Goal: Navigation & Orientation: Find specific page/section

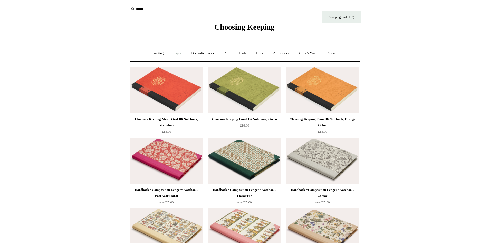
click at [173, 54] on link "Paper +" at bounding box center [177, 53] width 17 height 14
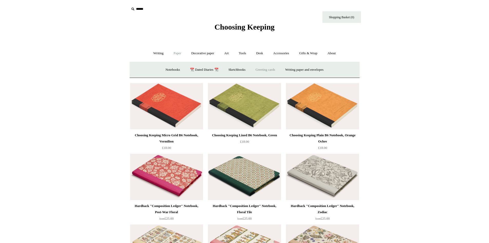
click at [272, 69] on link "Greeting cards +" at bounding box center [265, 70] width 29 height 14
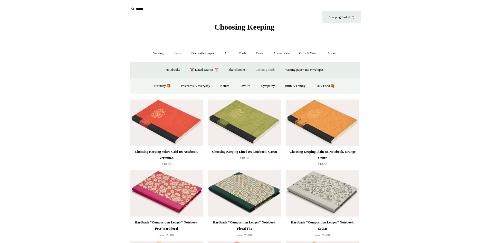
click at [266, 70] on link "Greeting cards -" at bounding box center [265, 70] width 29 height 14
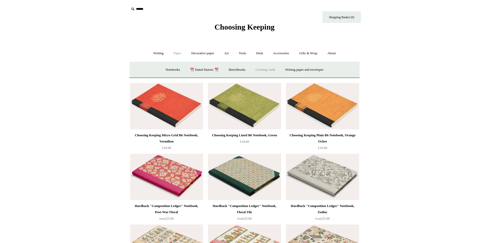
click at [266, 70] on link "Greeting cards +" at bounding box center [265, 70] width 29 height 14
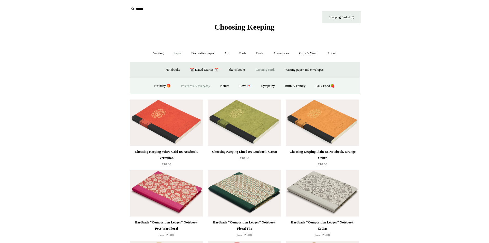
click at [201, 88] on link "Postcards & everyday" at bounding box center [195, 86] width 39 height 14
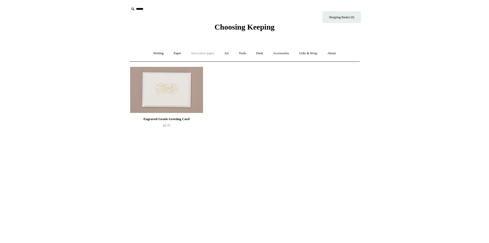
click at [199, 54] on link "Decorative paper +" at bounding box center [203, 53] width 32 height 14
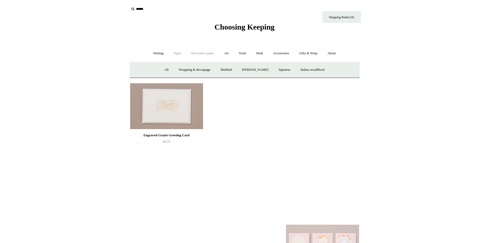
click at [177, 54] on link "Paper +" at bounding box center [177, 53] width 17 height 14
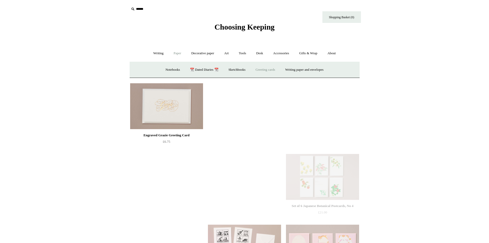
click at [279, 68] on link "Greeting cards +" at bounding box center [265, 70] width 29 height 14
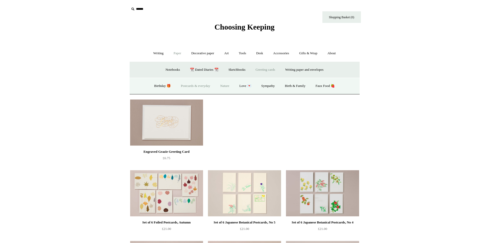
click at [227, 87] on link "Nature" at bounding box center [225, 86] width 18 height 14
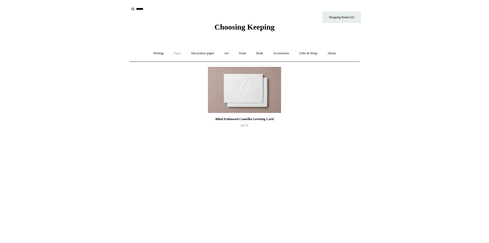
click at [179, 54] on link "Paper +" at bounding box center [177, 53] width 17 height 14
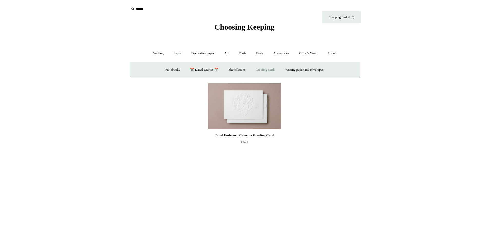
click at [265, 70] on link "Greeting cards +" at bounding box center [265, 70] width 29 height 14
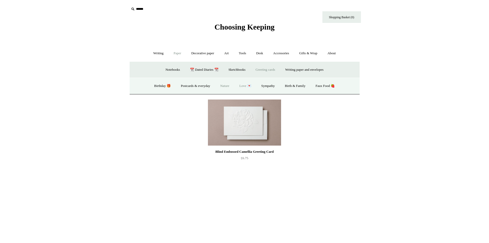
click at [248, 85] on link "Love 💌" at bounding box center [245, 86] width 21 height 14
